Goal: Use online tool/utility: Utilize a website feature to perform a specific function

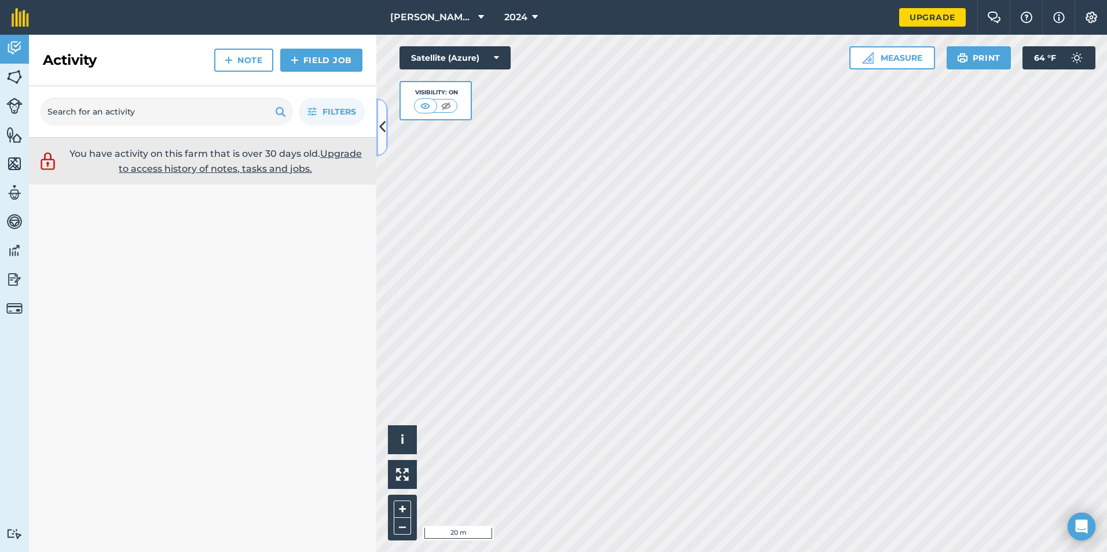
click at [380, 126] on icon at bounding box center [382, 127] width 6 height 20
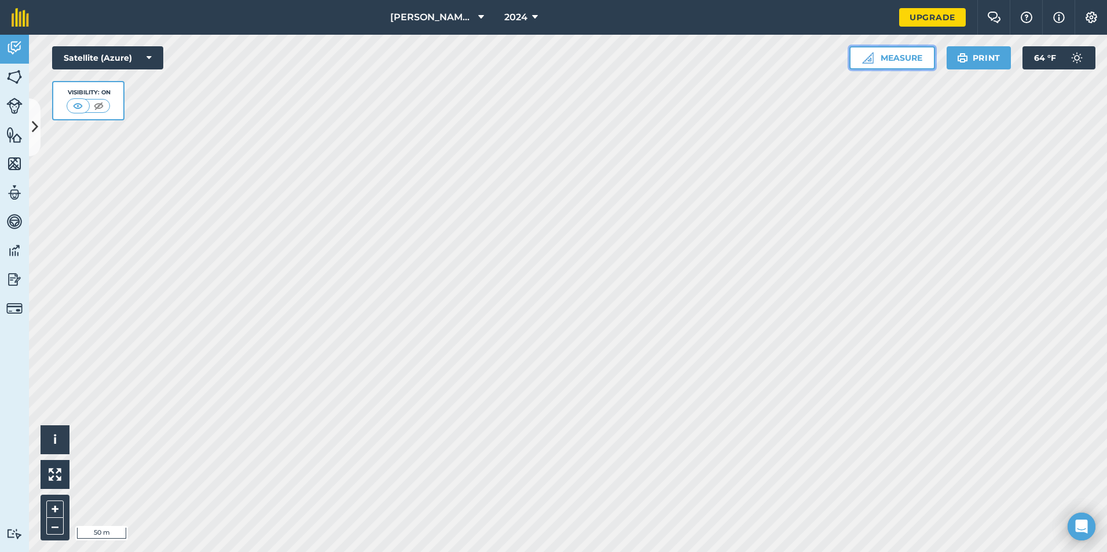
click at [911, 57] on button "Measure" at bounding box center [892, 57] width 86 height 23
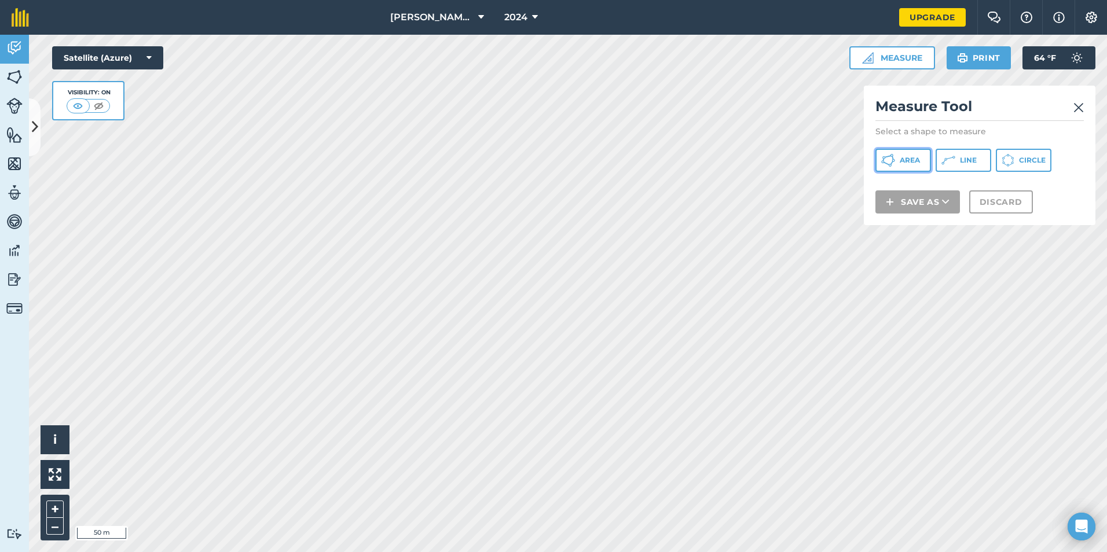
click at [899, 157] on button "Area" at bounding box center [903, 160] width 56 height 23
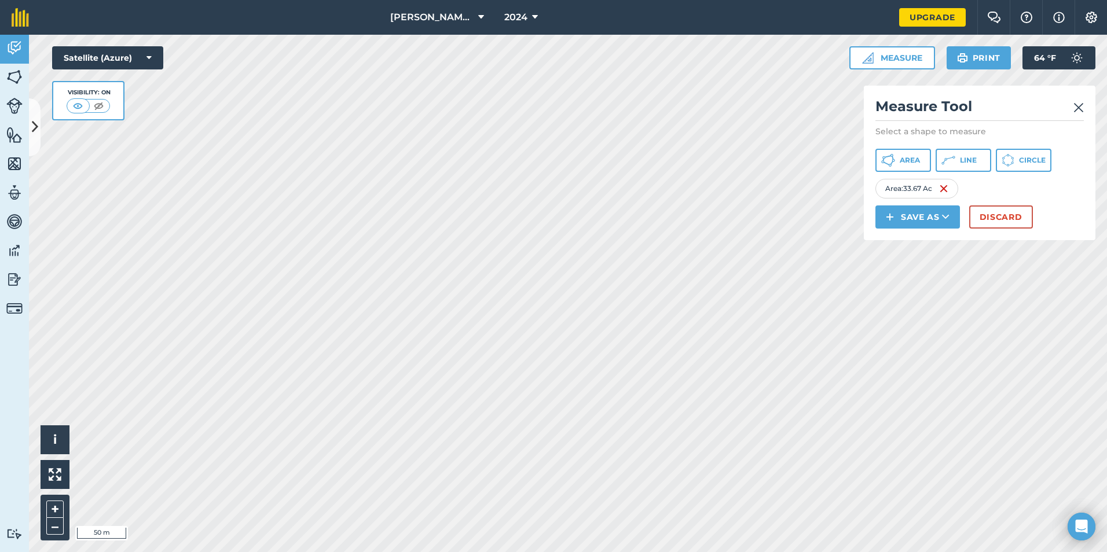
click at [1075, 112] on img at bounding box center [1078, 108] width 10 height 14
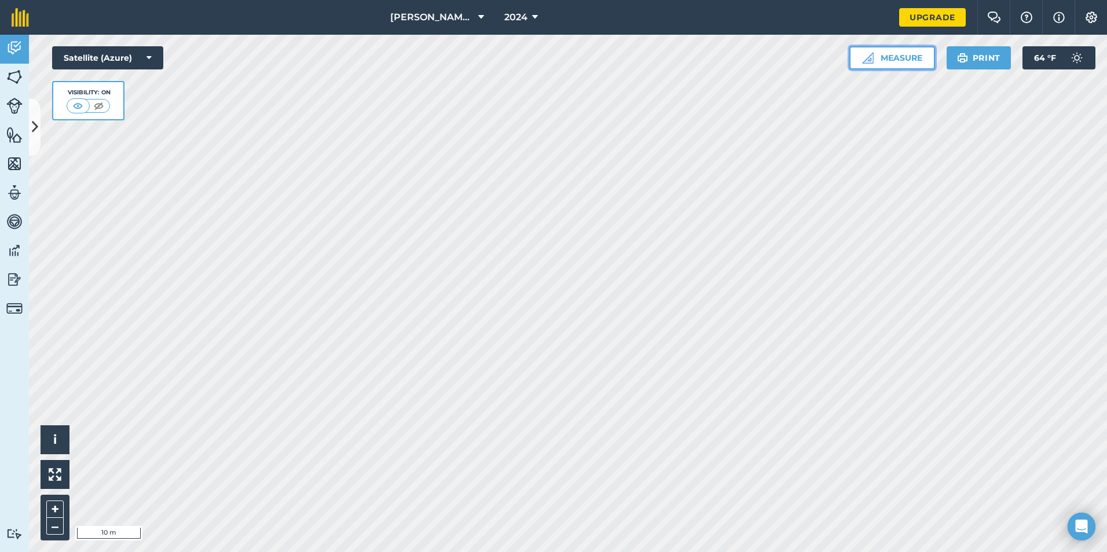
click at [897, 57] on button "Measure" at bounding box center [892, 57] width 86 height 23
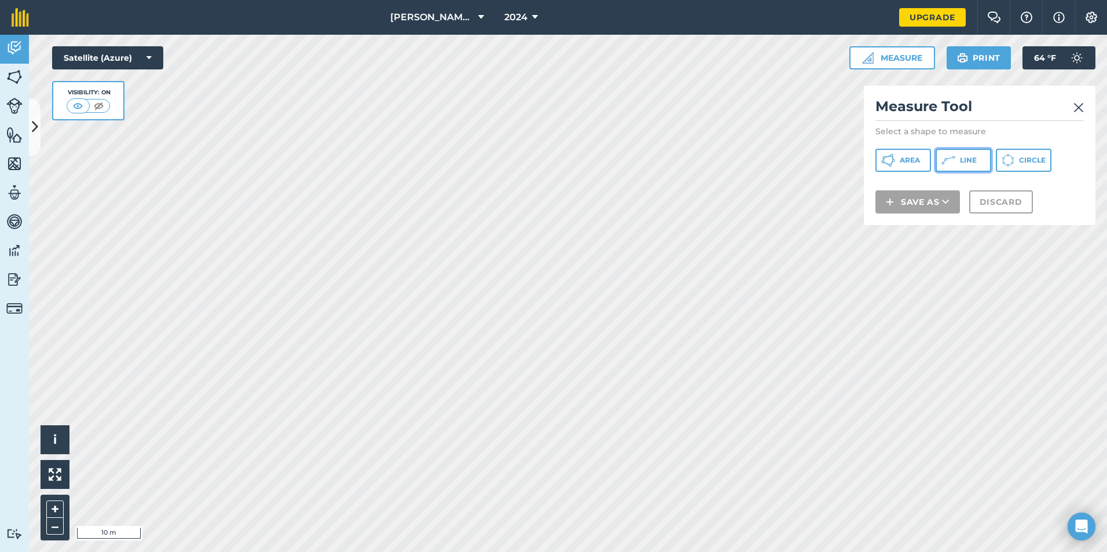
click at [965, 164] on span "Line" at bounding box center [968, 160] width 17 height 9
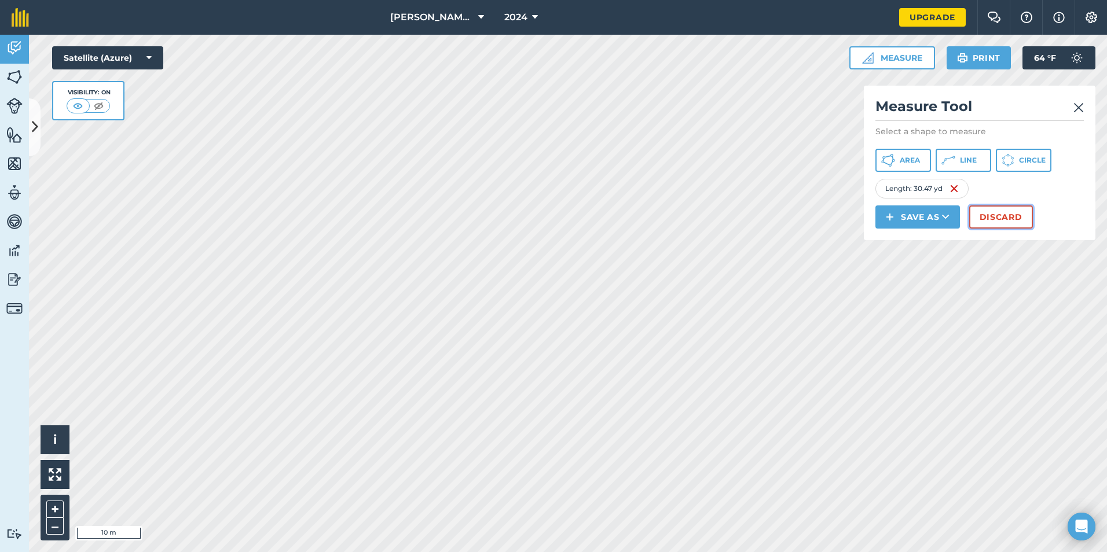
click at [994, 211] on button "Discard" at bounding box center [1001, 217] width 64 height 23
